Goal: Task Accomplishment & Management: Complete application form

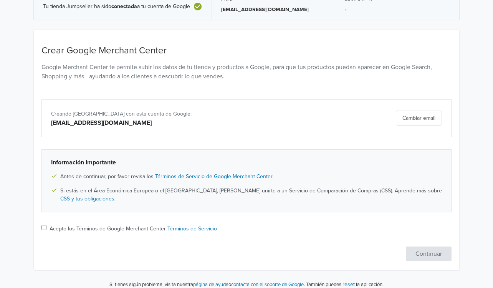
scroll to position [47, 0]
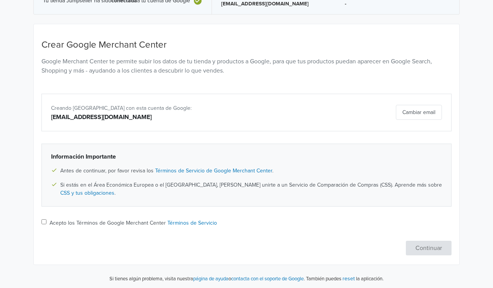
click at [204, 168] on link "Términos de Servicio de Google Merchant Center" at bounding box center [213, 170] width 117 height 7
click at [44, 219] on input "Acepto los Términos de Google Merchant Center Términos de Servicio" at bounding box center [43, 221] width 5 height 5
checkbox input "true"
click at [436, 248] on button "Continuar" at bounding box center [429, 248] width 46 height 15
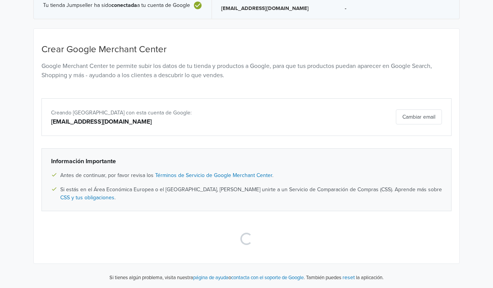
scroll to position [41, 0]
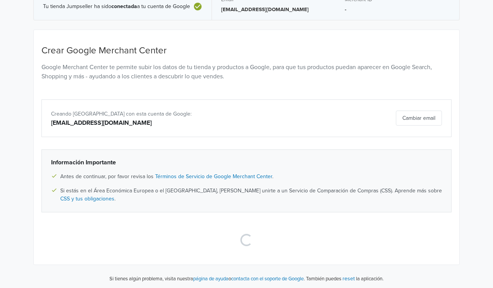
select select "pe"
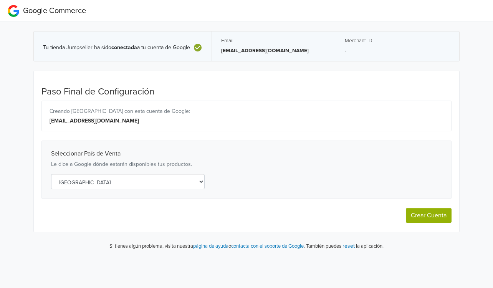
scroll to position [0, 0]
click at [105, 186] on select "Selecciona un país [GEOGRAPHIC_DATA] [GEOGRAPHIC_DATA] [GEOGRAPHIC_DATA] [GEOGR…" at bounding box center [129, 181] width 153 height 15
click at [257, 190] on div "Seleccionar País de Venta Le dice a Google dónde estarán disponibles tus produc…" at bounding box center [249, 169] width 410 height 59
click at [426, 218] on button "Crear Cuenta" at bounding box center [431, 215] width 46 height 15
select select "pe"
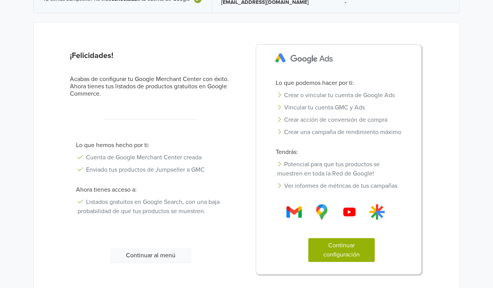
scroll to position [79, 0]
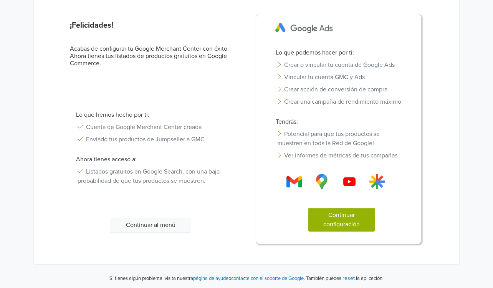
click at [350, 228] on button "Continuar configuración" at bounding box center [341, 220] width 66 height 24
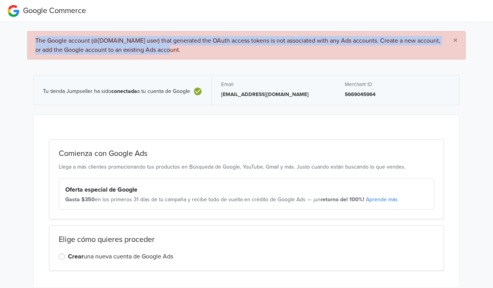
drag, startPoint x: 174, startPoint y: 54, endPoint x: 30, endPoint y: 38, distance: 144.3
click at [30, 38] on div "× The Google account (@gmail.com user) that generated the OAuth access tokens i…" at bounding box center [246, 45] width 438 height 28
copy span "The Google account (@gmail.com user) that generated the OAuth access tokens is …"
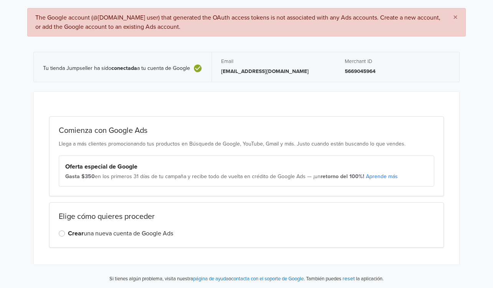
click at [65, 233] on div "Crear una nueva cuenta de Google Ads" at bounding box center [246, 233] width 375 height 9
click at [68, 233] on label "Crear una nueva cuenta de Google Ads" at bounding box center [120, 233] width 105 height 9
click at [0, 0] on input "Crear una nueva cuenta de Google Ads" at bounding box center [0, 0] width 0 height 0
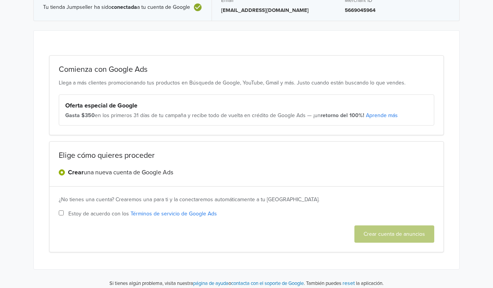
scroll to position [84, 0]
click at [60, 210] on input "Estoy de acuerdo con los Términos de servicio de Google Ads" at bounding box center [61, 212] width 5 height 5
checkbox input "true"
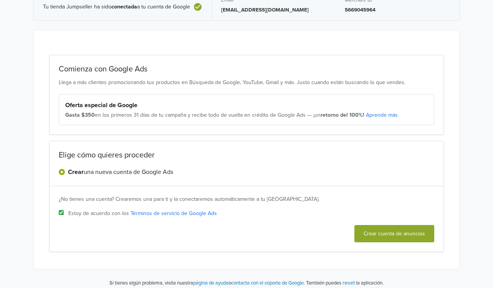
click at [372, 239] on button "Crear cuenta de anuncios" at bounding box center [394, 233] width 80 height 17
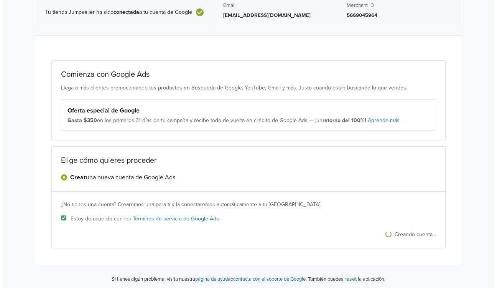
scroll to position [0, 0]
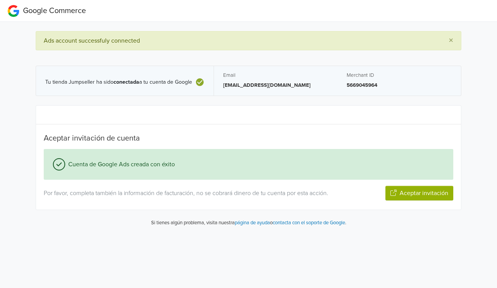
click at [409, 193] on button "Aceptar invitación" at bounding box center [420, 193] width 68 height 15
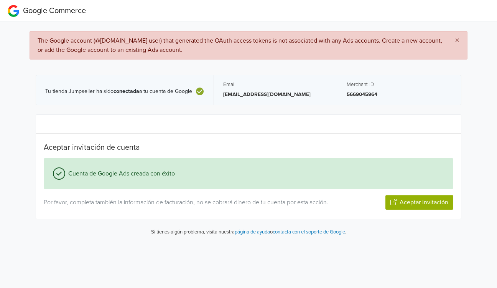
click at [420, 201] on button "Aceptar invitación" at bounding box center [420, 202] width 68 height 15
